Goal: Book appointment/travel/reservation

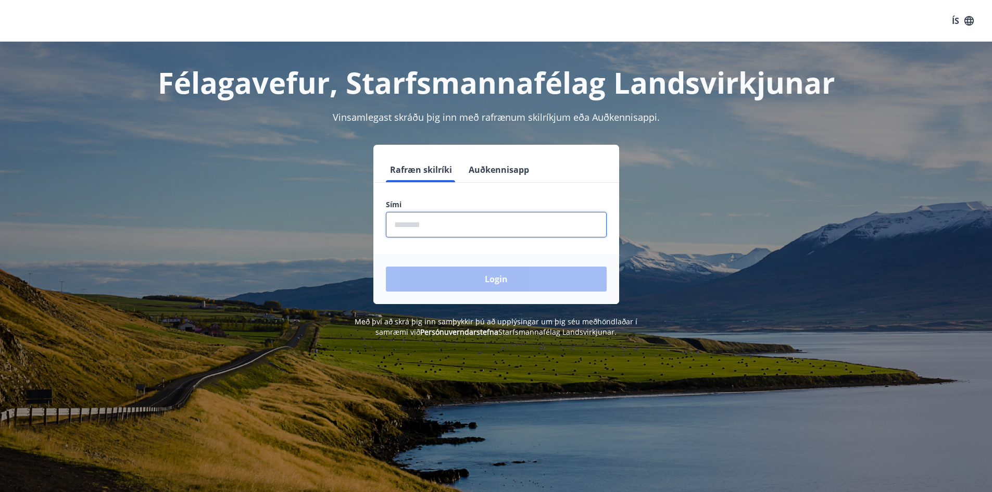
click at [401, 223] on input "phone" at bounding box center [496, 225] width 221 height 26
type input "********"
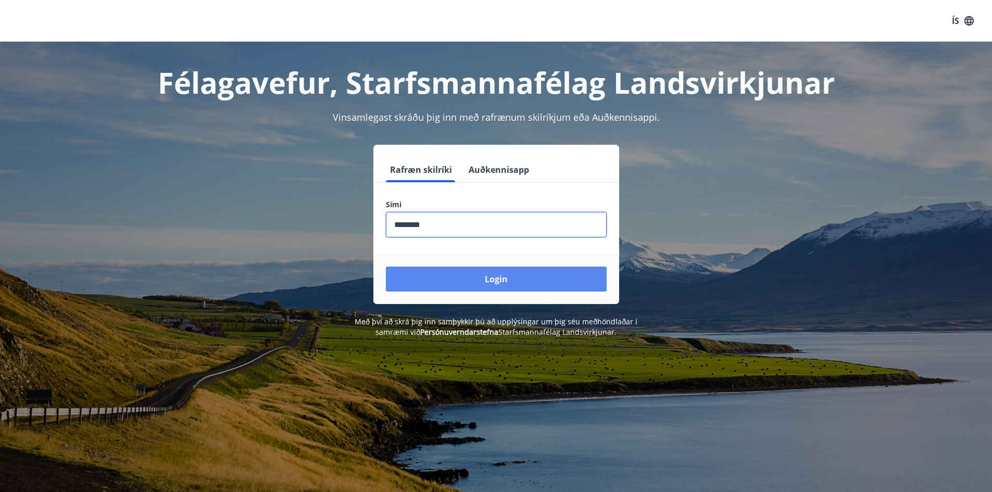
click at [497, 279] on button "Login" at bounding box center [496, 279] width 221 height 25
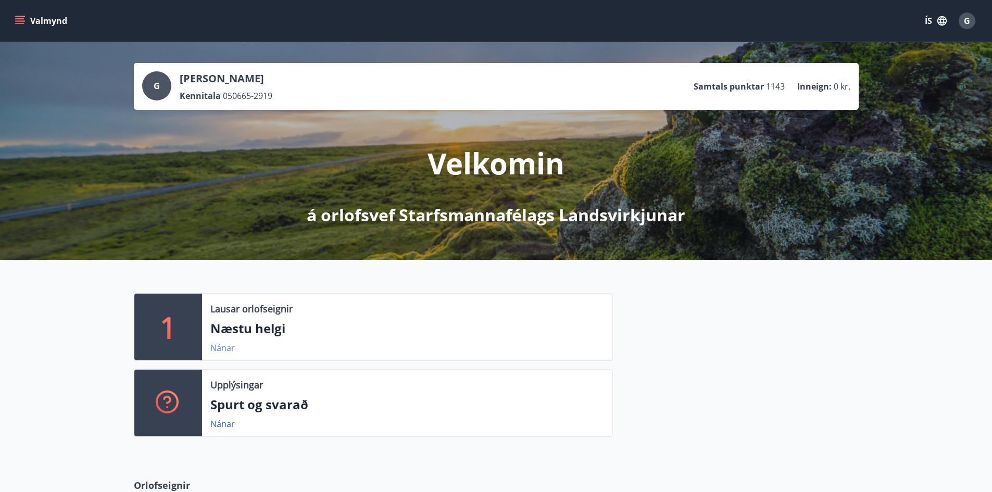
click at [223, 348] on link "Nánar" at bounding box center [222, 347] width 24 height 11
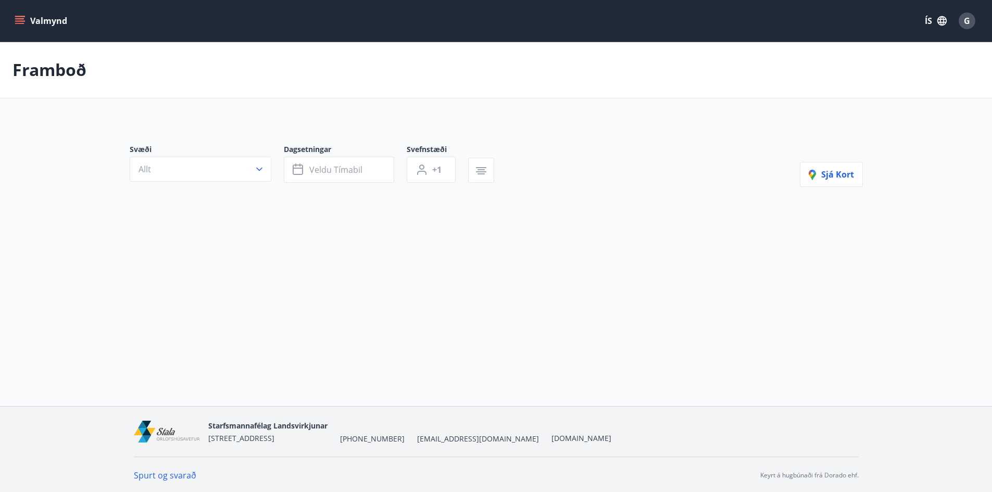
type input "*"
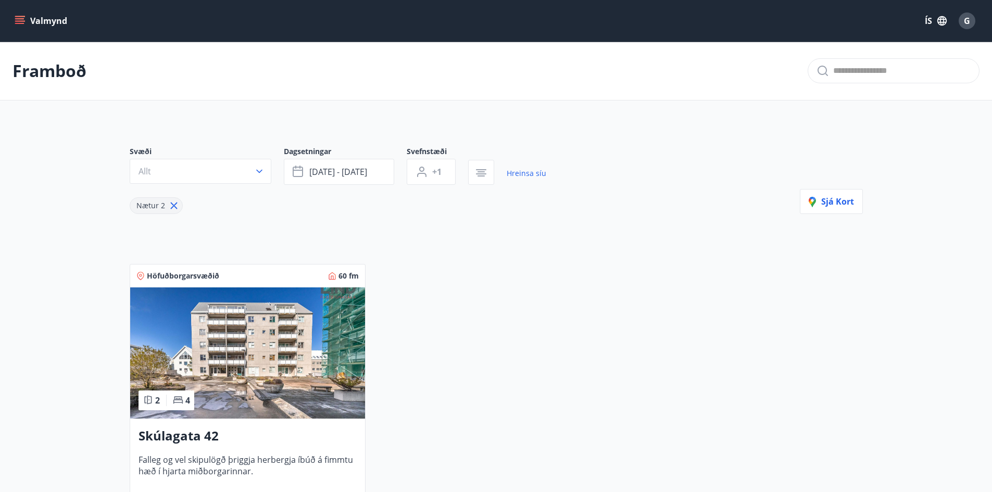
click at [212, 339] on img at bounding box center [247, 352] width 235 height 131
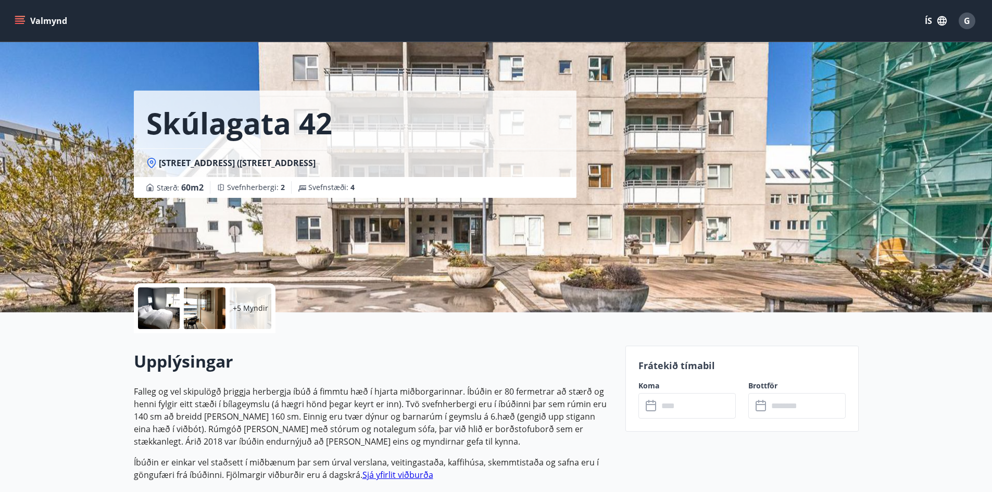
click at [686, 410] on input "text" at bounding box center [697, 406] width 78 height 26
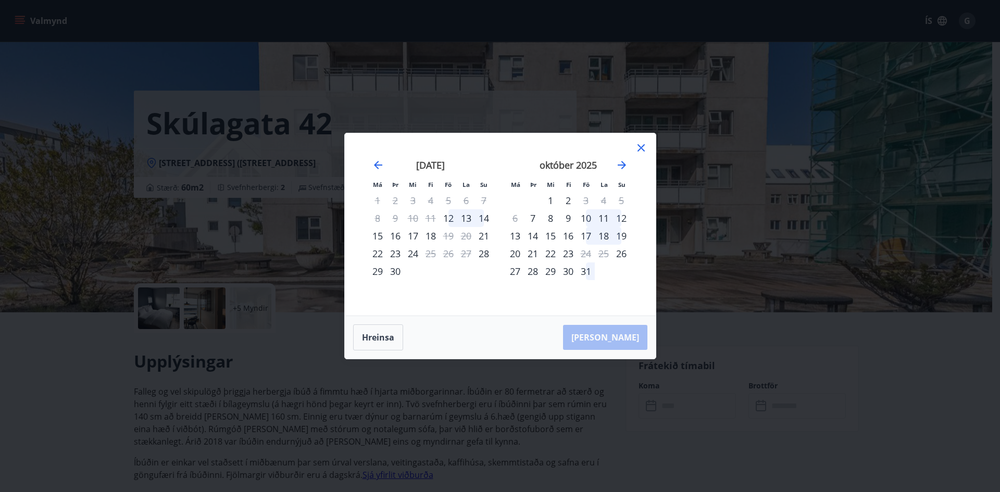
click at [641, 149] on icon at bounding box center [641, 148] width 12 height 12
